Goal: Information Seeking & Learning: Learn about a topic

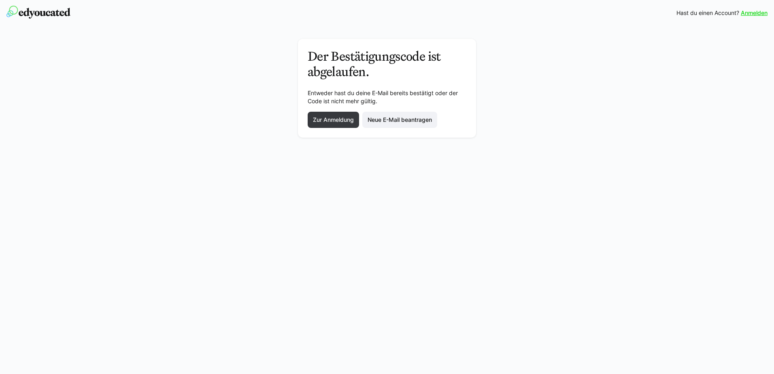
click at [49, 16] on img at bounding box center [38, 12] width 64 height 13
click at [40, 10] on img at bounding box center [38, 12] width 64 height 13
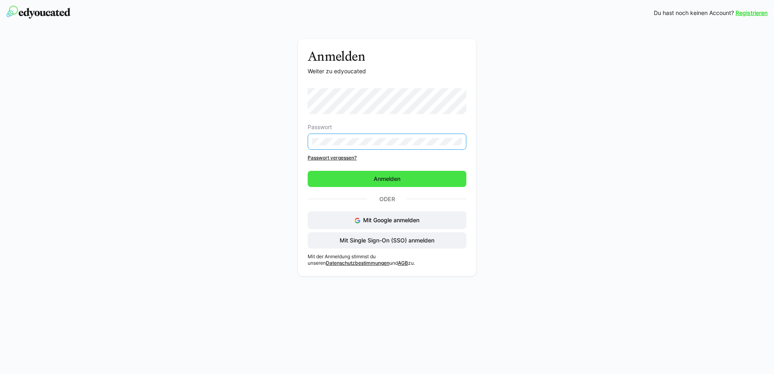
click at [421, 174] on span "Anmelden" at bounding box center [387, 179] width 159 height 16
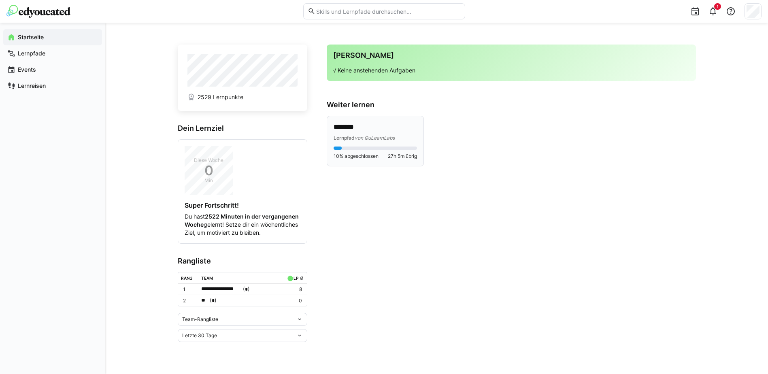
click at [370, 134] on div "Lernpfad von QuLearnLabs" at bounding box center [374, 138] width 83 height 8
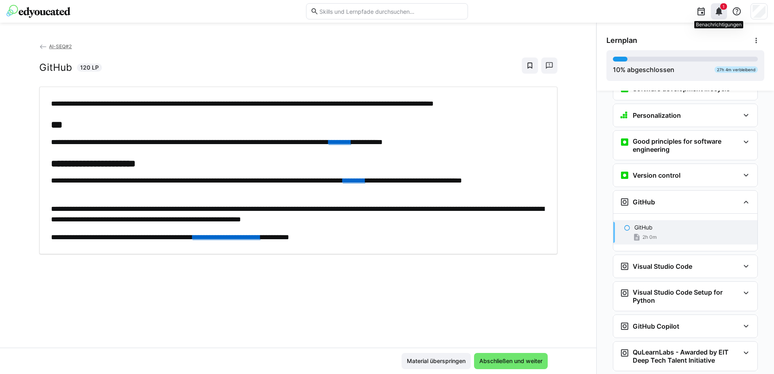
scroll to position [176, 0]
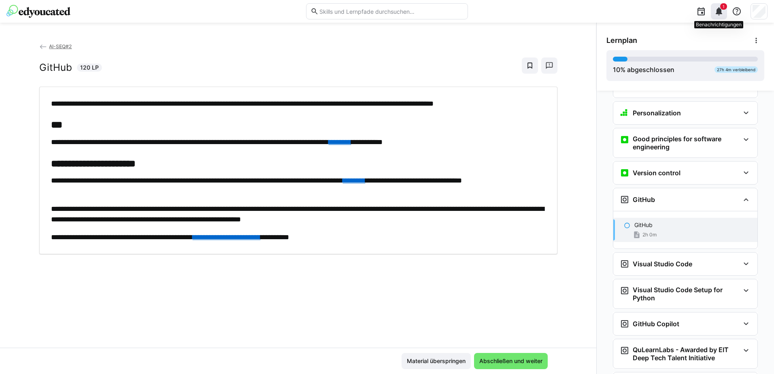
click at [722, 10] on eds-icon at bounding box center [719, 11] width 10 height 10
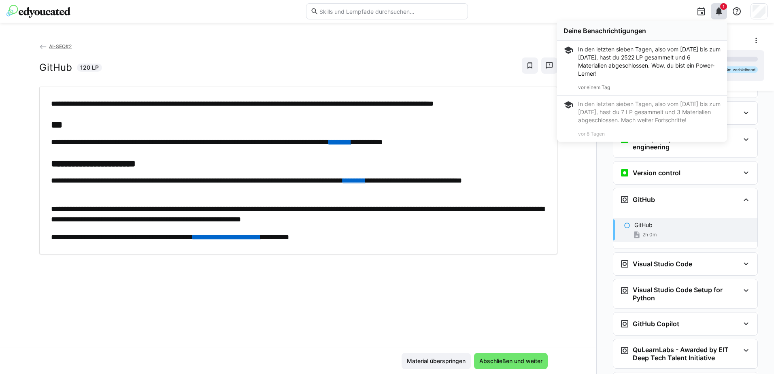
click at [645, 66] on div "In den letzten sieben Tagen, also vom [DATE] bis zum [DATE], hast du 2522 LP ge…" at bounding box center [649, 61] width 142 height 32
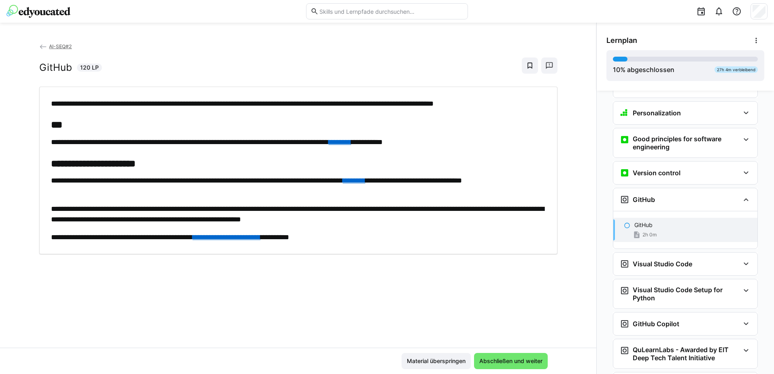
click at [666, 218] on div "GitHub 2h 0m" at bounding box center [685, 230] width 144 height 24
click at [642, 231] on span "2h 0m" at bounding box center [649, 234] width 14 height 6
click at [634, 260] on h3 "Visual Studio Code" at bounding box center [662, 264] width 59 height 8
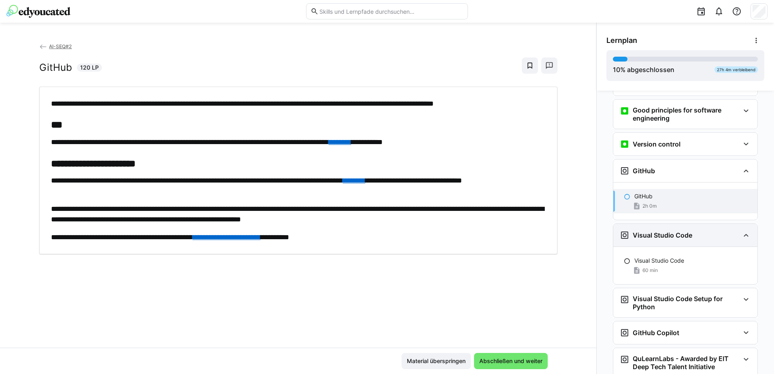
scroll to position [247, 0]
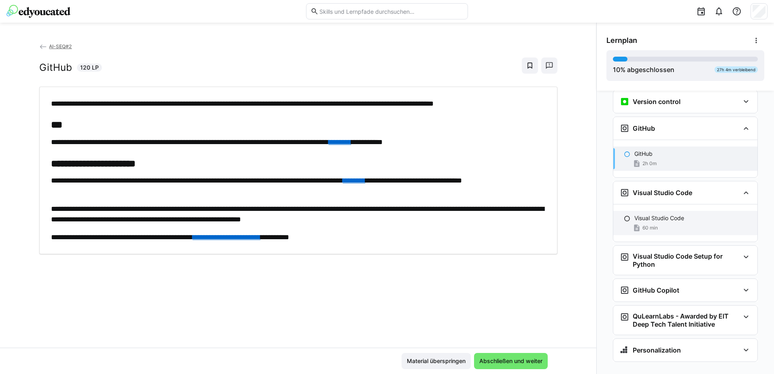
click at [661, 214] on p "Visual Studio Code" at bounding box center [659, 218] width 50 height 8
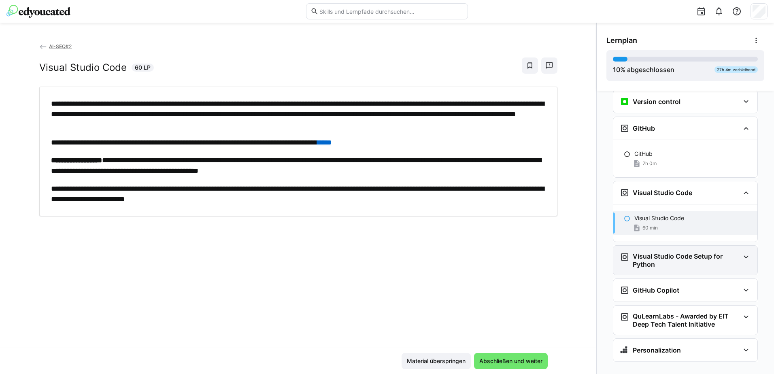
click at [699, 252] on h3 "Visual Studio Code Setup for Python" at bounding box center [686, 260] width 107 height 16
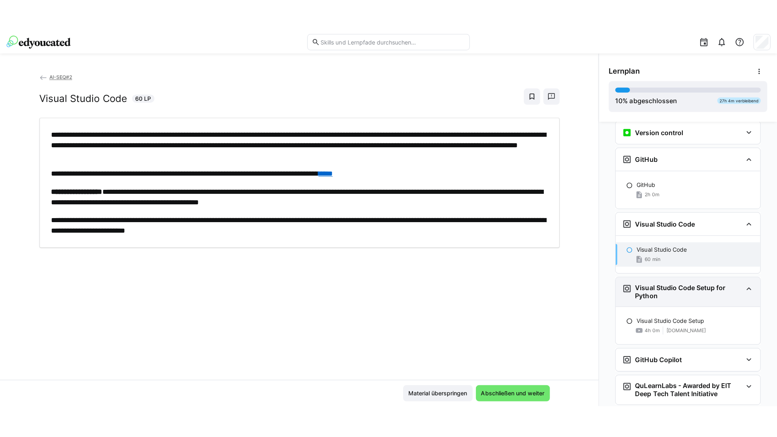
scroll to position [285, 0]
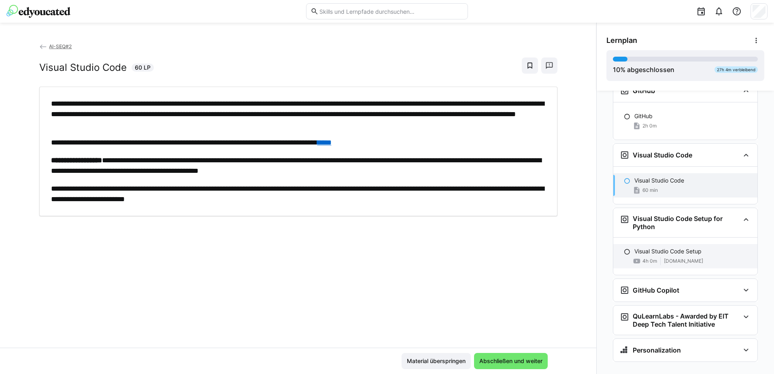
click at [635, 244] on div "Visual Studio Code Setup 4h 0m [DOMAIN_NAME]" at bounding box center [685, 256] width 144 height 24
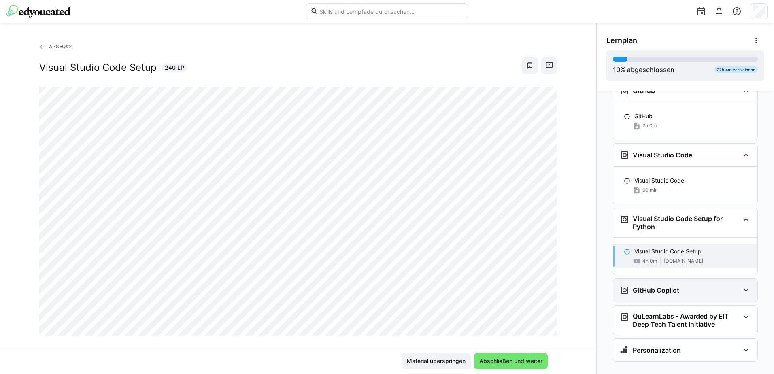
click at [722, 285] on div "GitHub Copilot" at bounding box center [680, 290] width 120 height 10
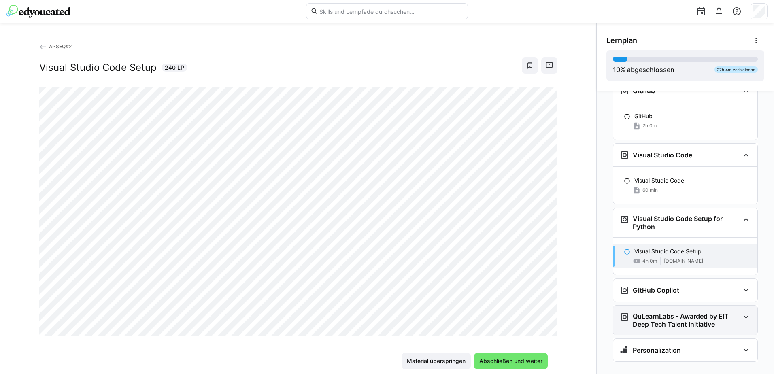
click at [718, 312] on h3 "QuLearnLabs - Awarded by EIT Deep Tech Talent Initiative" at bounding box center [686, 320] width 107 height 16
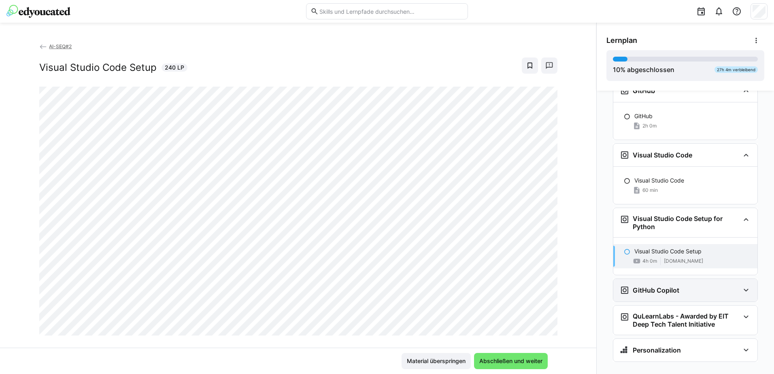
click at [693, 285] on div "GitHub Copilot" at bounding box center [680, 290] width 120 height 10
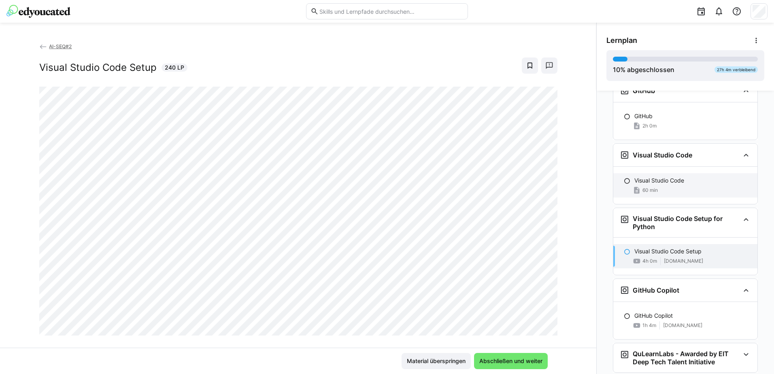
click at [688, 173] on div "Visual Studio Code 60 min" at bounding box center [685, 185] width 144 height 24
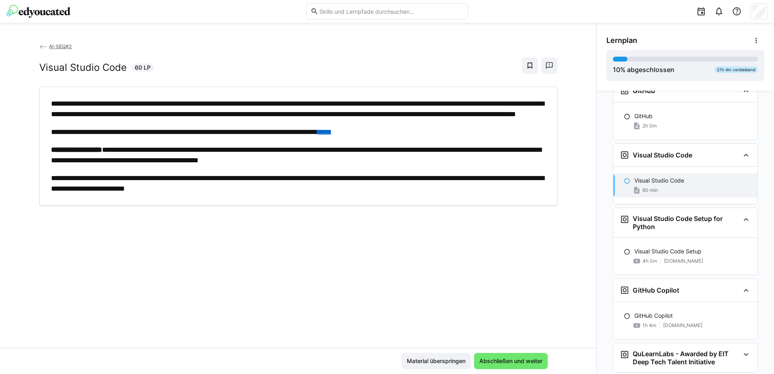
scroll to position [322, 0]
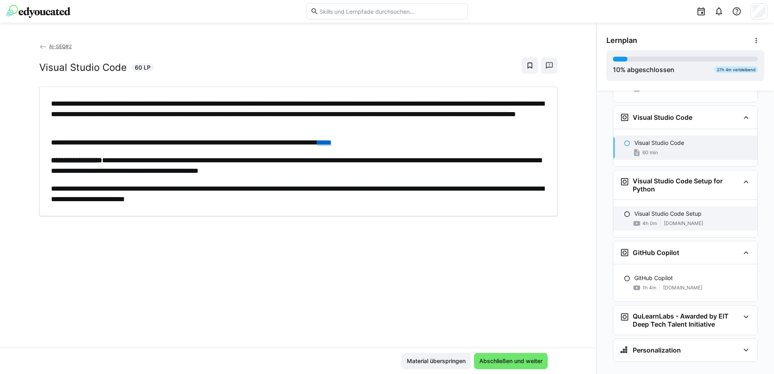
click at [652, 220] on span "4h 0m" at bounding box center [649, 223] width 15 height 6
